Goal: Task Accomplishment & Management: Complete application form

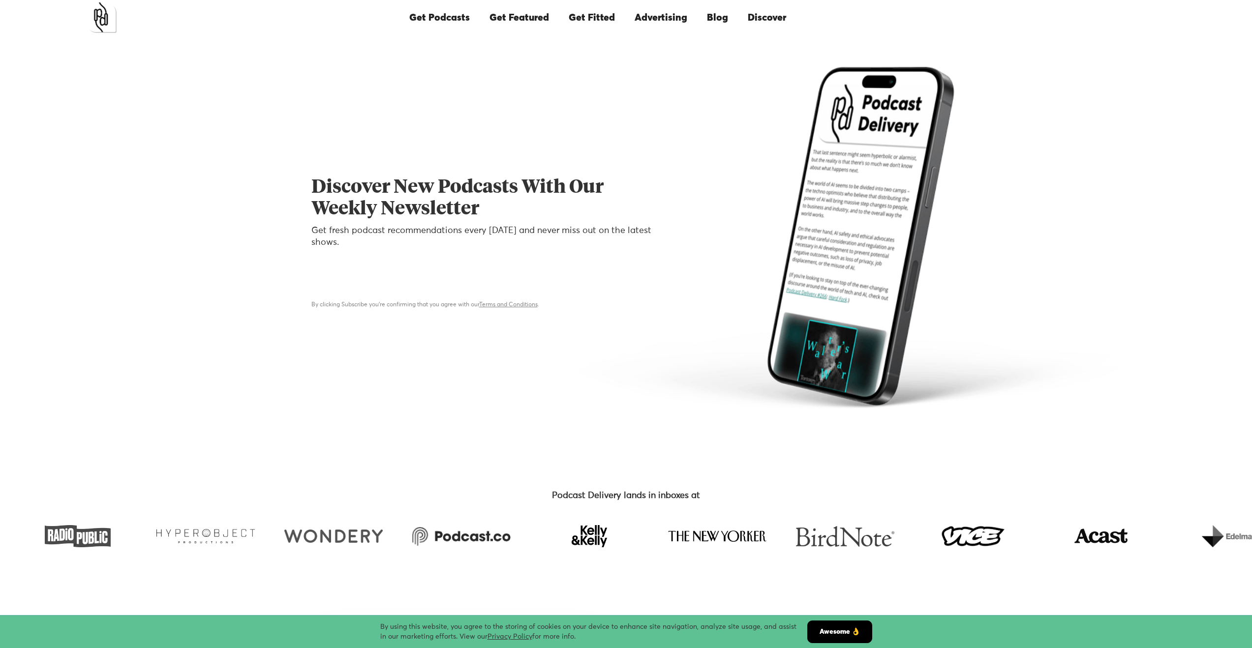
click at [588, 359] on div "Discover New Podcasts With Our Weekly Newsletter Get fresh podcast recommendati…" at bounding box center [626, 238] width 630 height 342
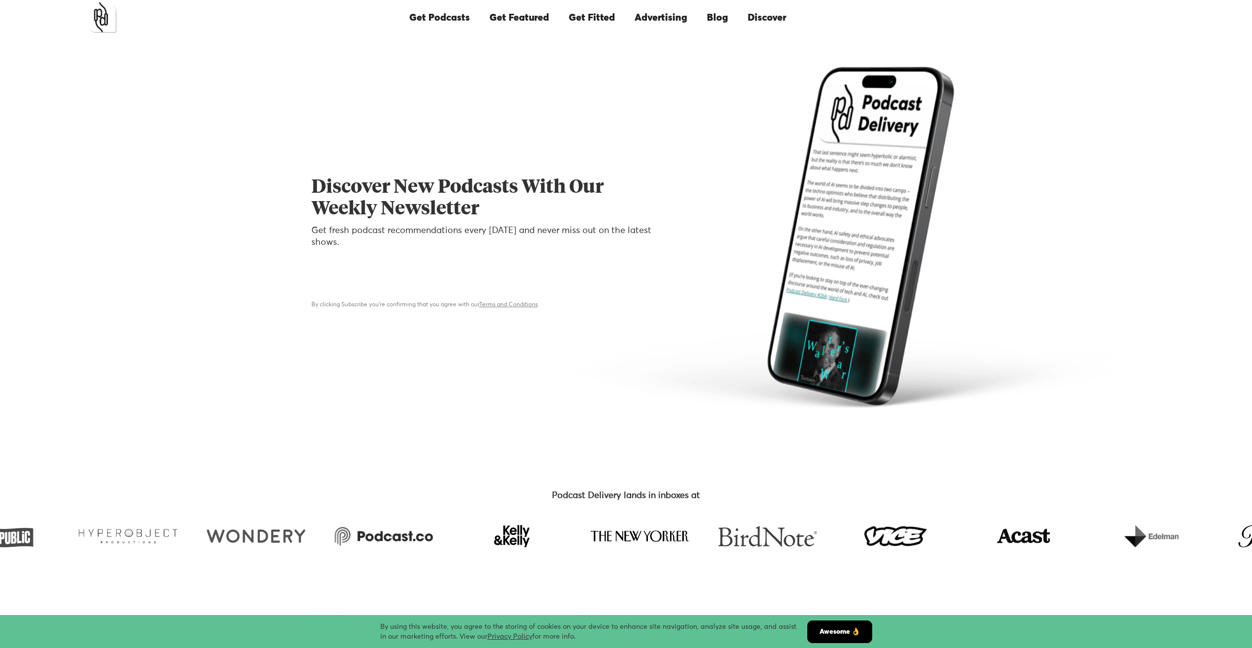
click at [672, 401] on div at bounding box center [804, 238] width 273 height 342
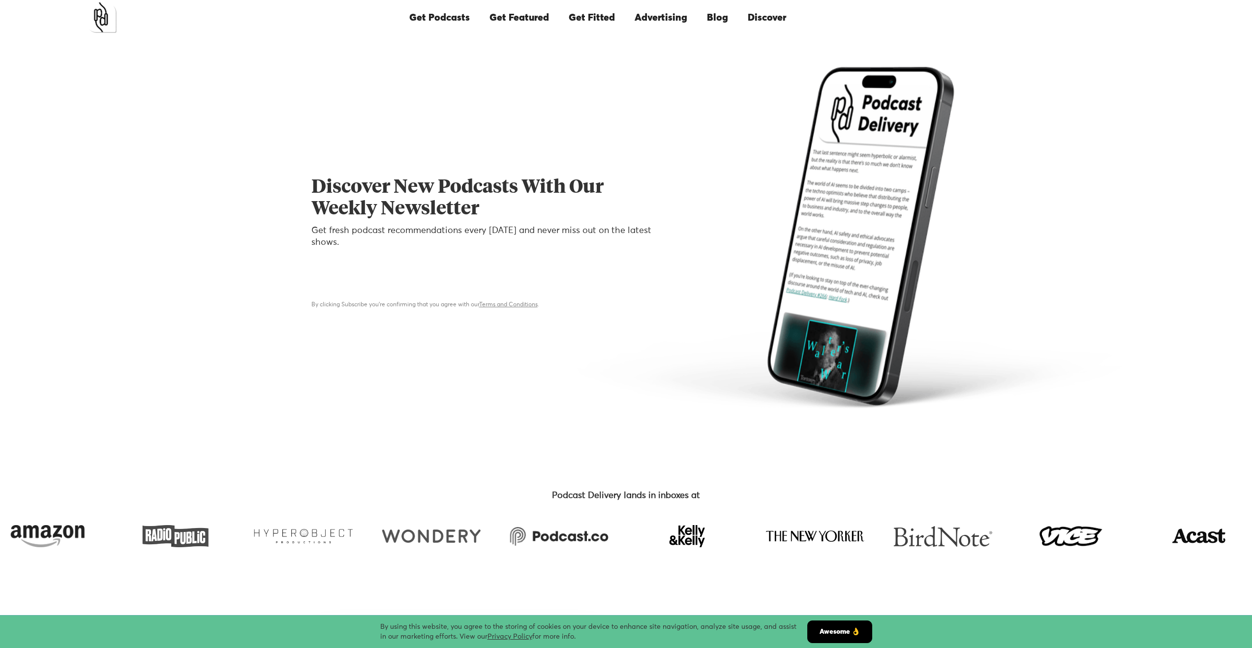
click at [1011, 31] on div "Get Podcasts Get Featured Get Fitted Advertising Blog Discover More Popular Pod…" at bounding box center [597, 17] width 1073 height 33
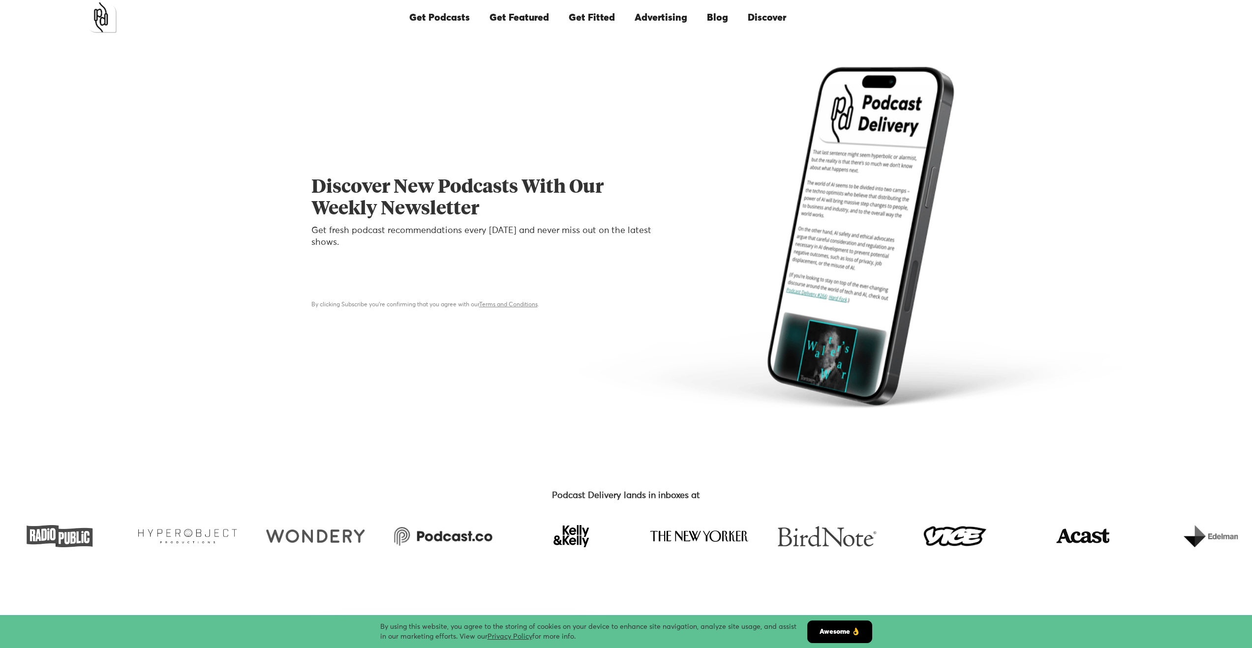
click at [1130, 76] on div "Discover New Podcasts With Our Weekly Newsletter Get fresh podcast recommendati…" at bounding box center [626, 237] width 1252 height 405
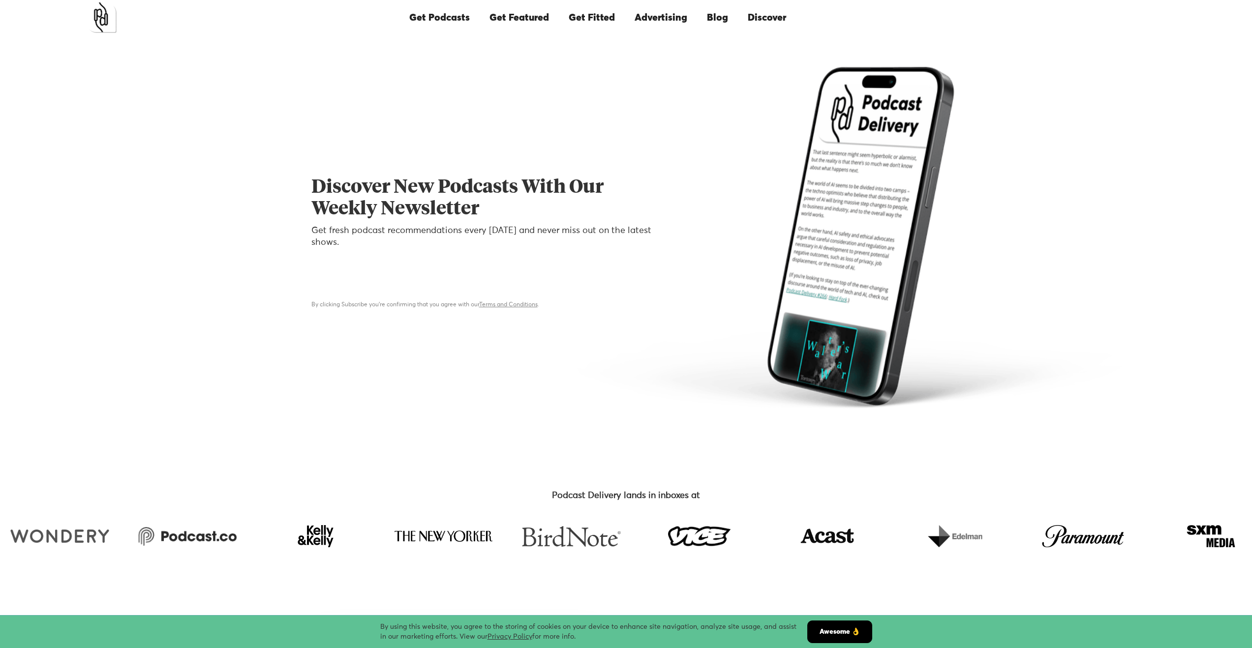
click at [1127, 38] on div "Discover New Podcasts With Our Weekly Newsletter Get fresh podcast recommendati…" at bounding box center [626, 237] width 1252 height 405
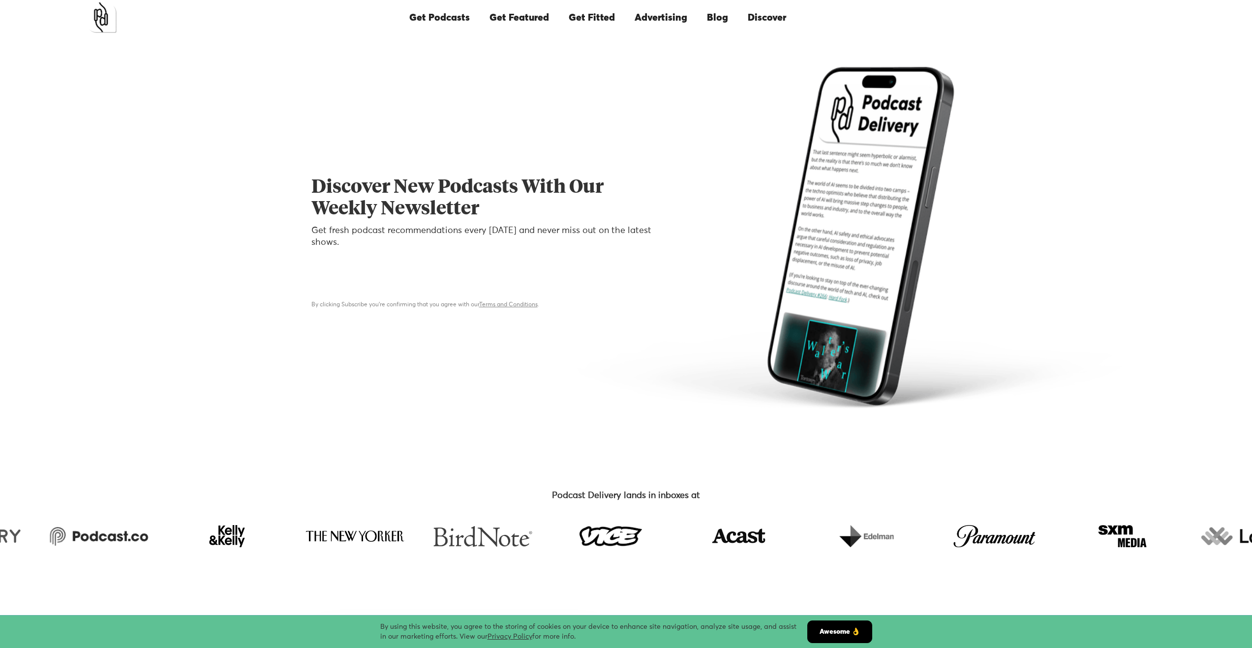
click at [377, 292] on div "Email Form" at bounding box center [481, 278] width 341 height 28
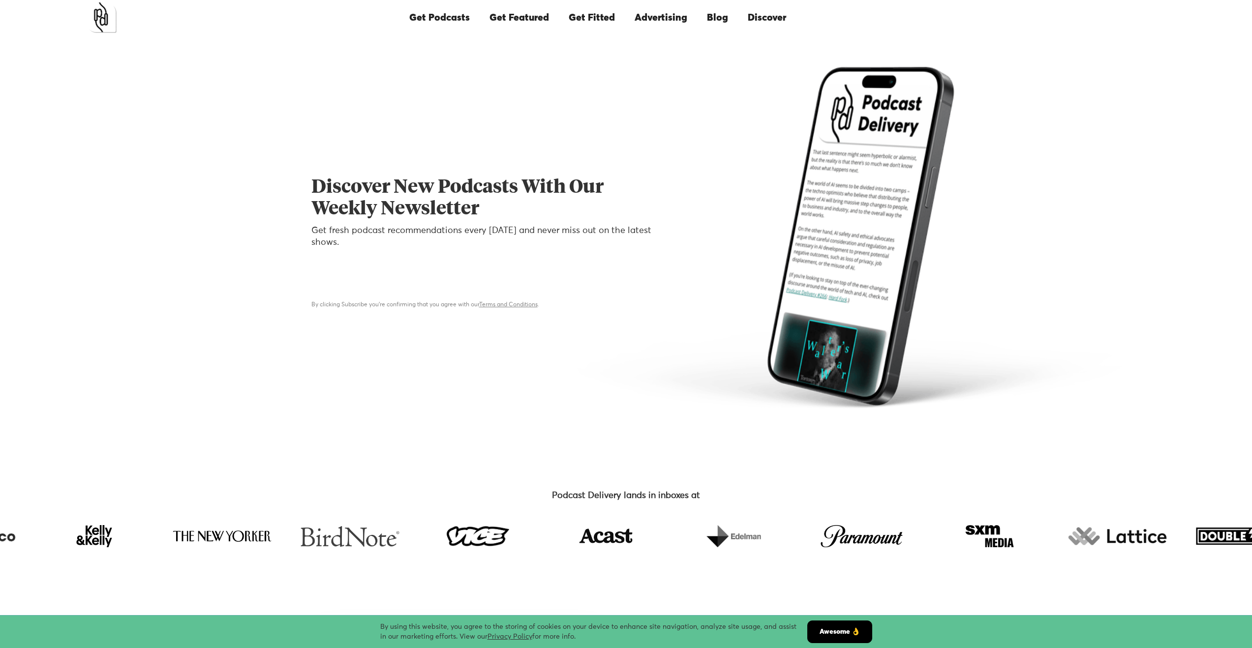
click at [704, 195] on div at bounding box center [804, 238] width 273 height 342
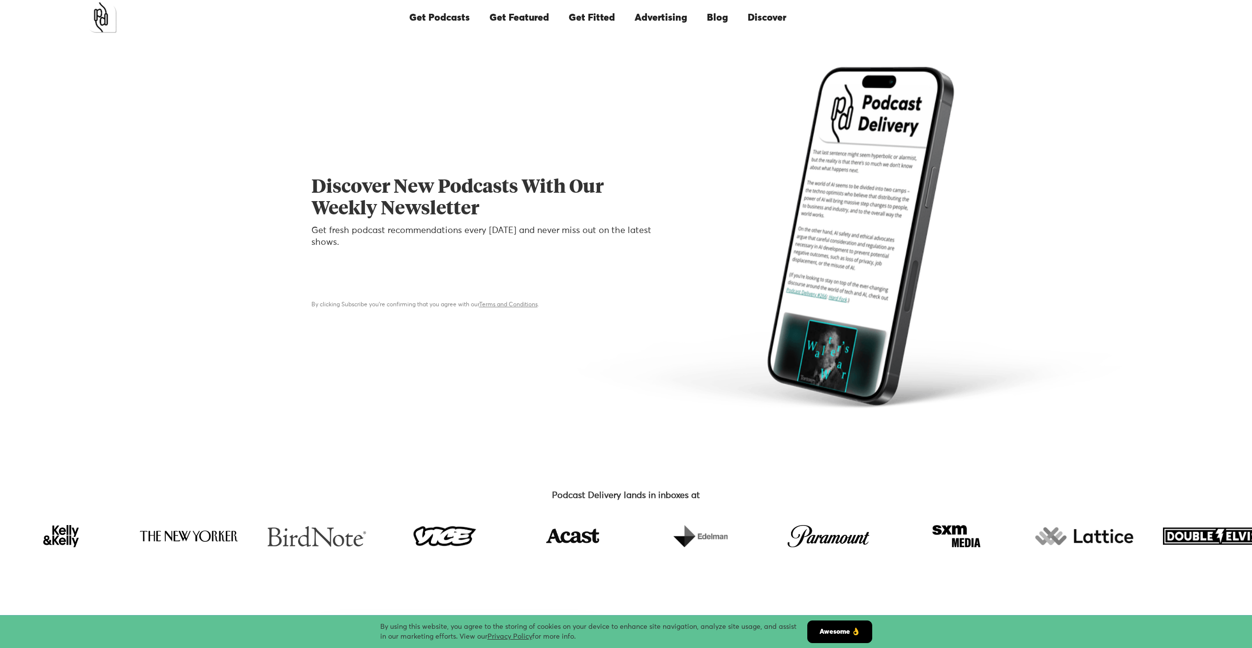
click at [519, 17] on link "Get Featured" at bounding box center [519, 17] width 79 height 33
